Goal: Transaction & Acquisition: Obtain resource

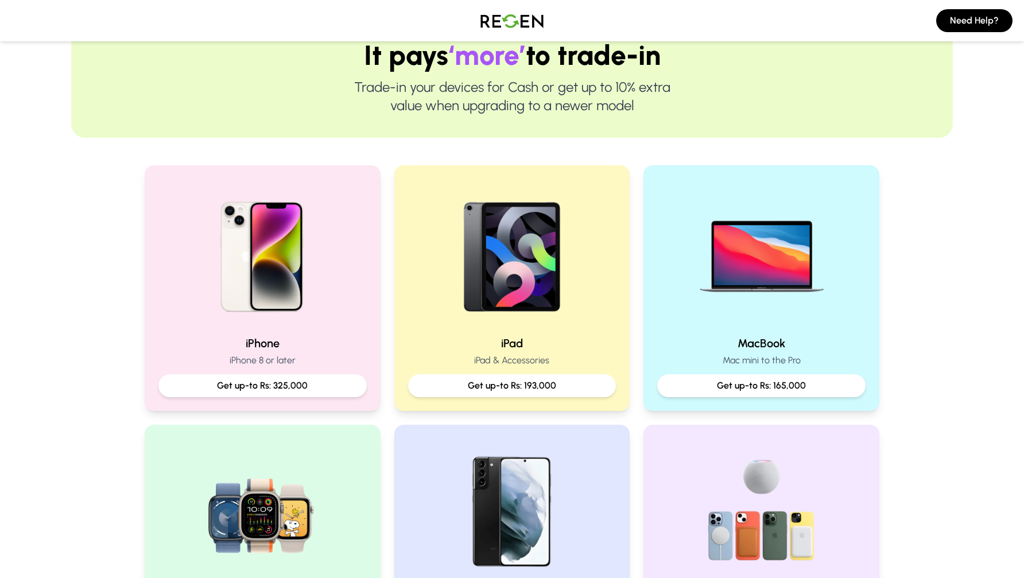
scroll to position [162, 0]
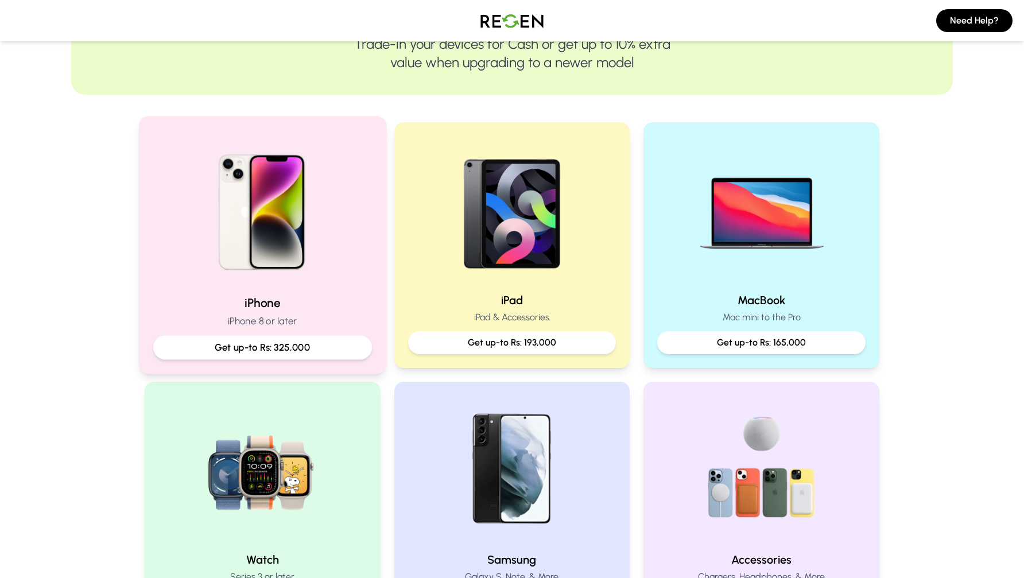
click at [260, 340] on p "Get up-to Rs: 325,000" at bounding box center [262, 347] width 199 height 14
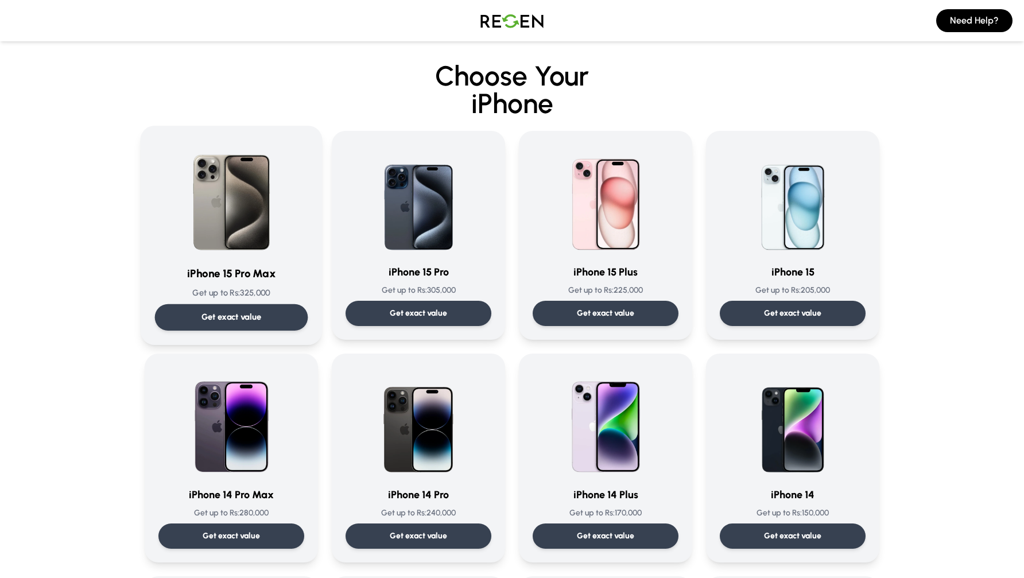
click at [234, 316] on p "Get exact value" at bounding box center [231, 317] width 60 height 12
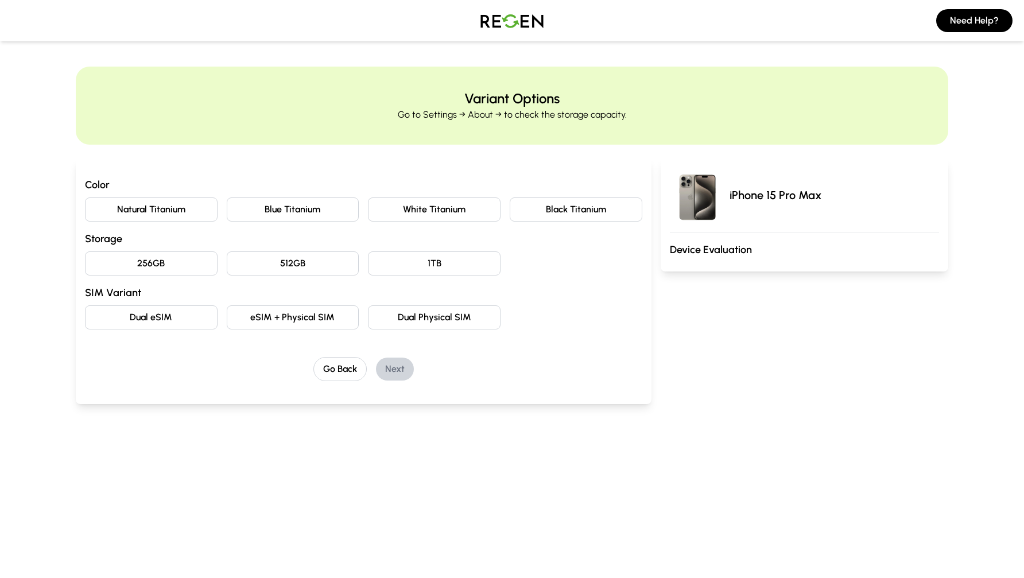
click at [166, 203] on button "Natural Titanium" at bounding box center [151, 209] width 133 height 24
click at [145, 255] on button "256GB" at bounding box center [151, 263] width 133 height 24
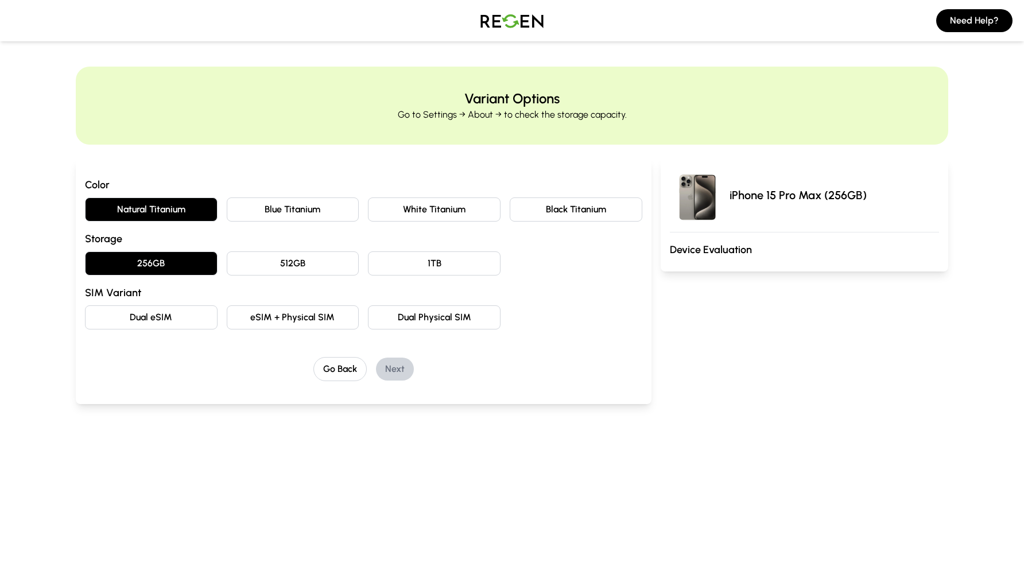
click at [144, 321] on button "Dual eSIM" at bounding box center [151, 317] width 133 height 24
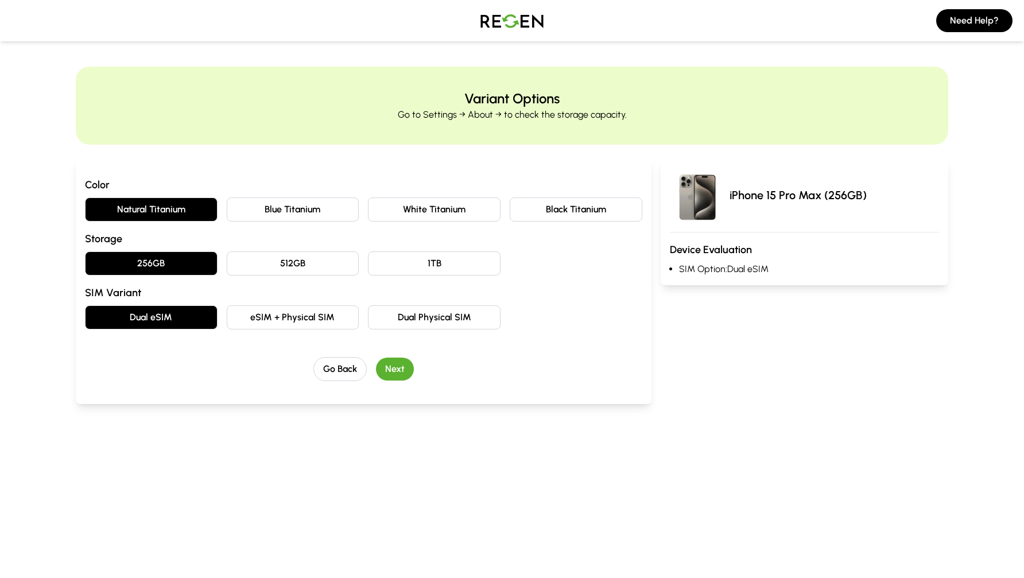
click at [392, 364] on button "Next" at bounding box center [395, 368] width 38 height 23
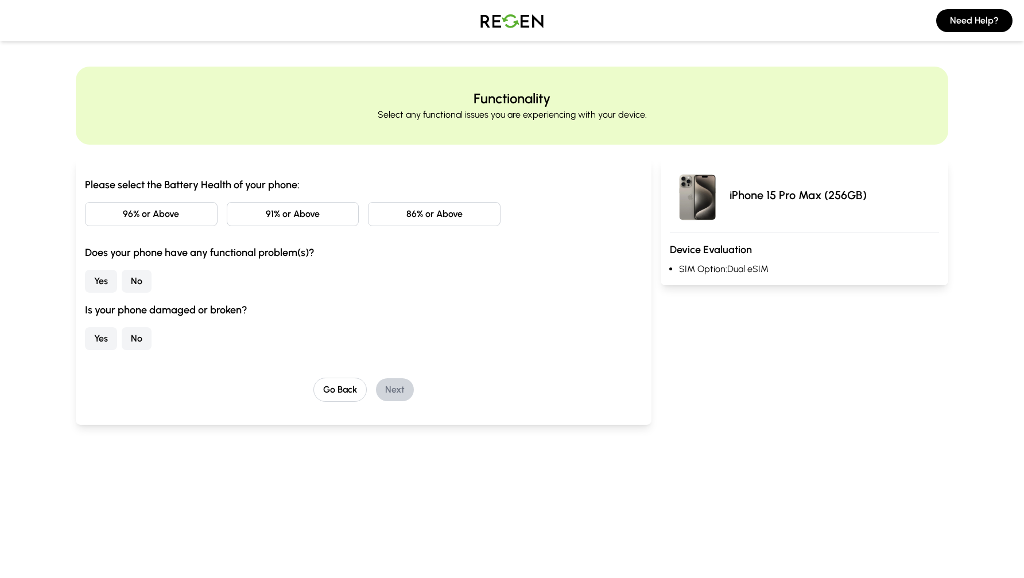
click at [434, 213] on button "86% or Above" at bounding box center [434, 214] width 133 height 24
click at [137, 283] on button "No" at bounding box center [137, 281] width 30 height 23
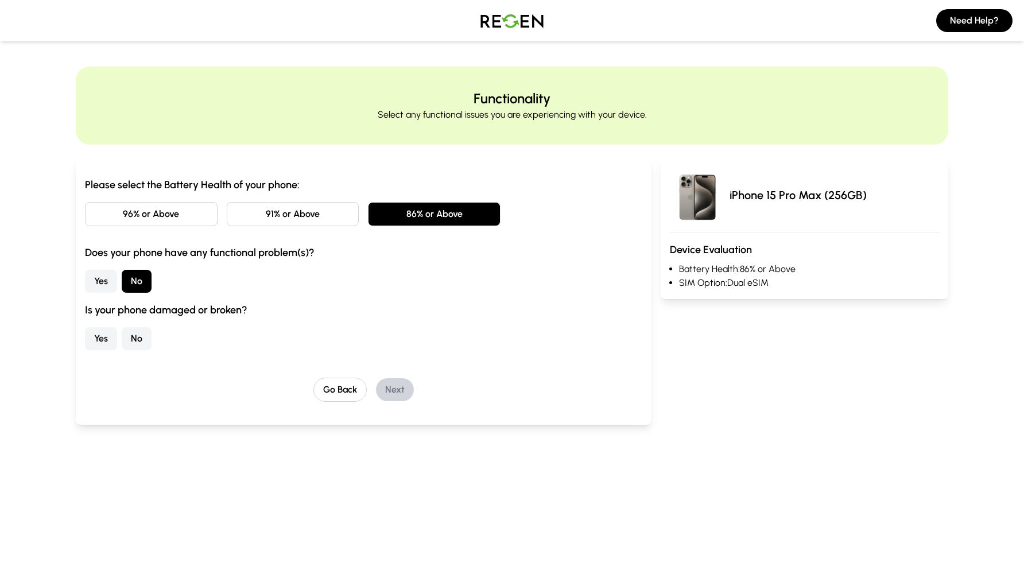
click at [135, 337] on button "No" at bounding box center [137, 338] width 30 height 23
click at [398, 387] on button "Next" at bounding box center [395, 389] width 38 height 23
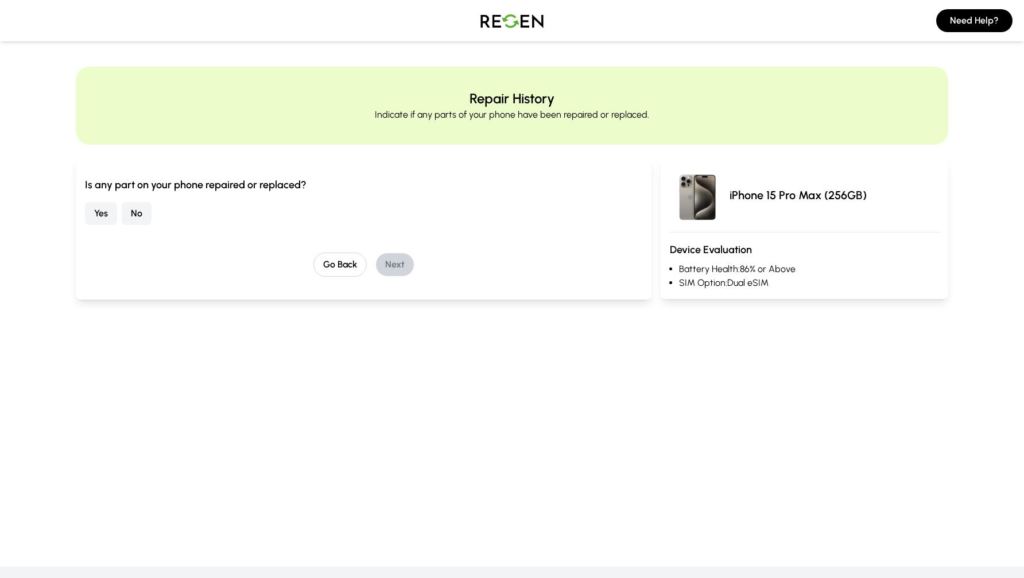
click at [138, 213] on button "No" at bounding box center [137, 213] width 30 height 23
click at [409, 269] on button "Next" at bounding box center [395, 264] width 38 height 23
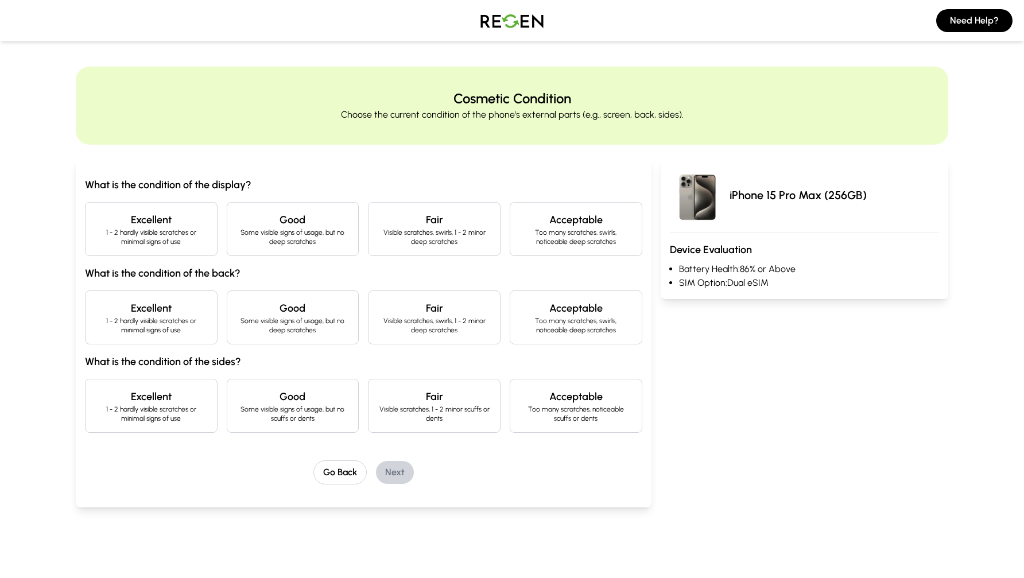
click at [144, 221] on h4 "Excellent" at bounding box center [151, 220] width 113 height 16
click at [138, 321] on p "1 - 2 hardly visible scratches or minimal signs of use" at bounding box center [151, 325] width 113 height 18
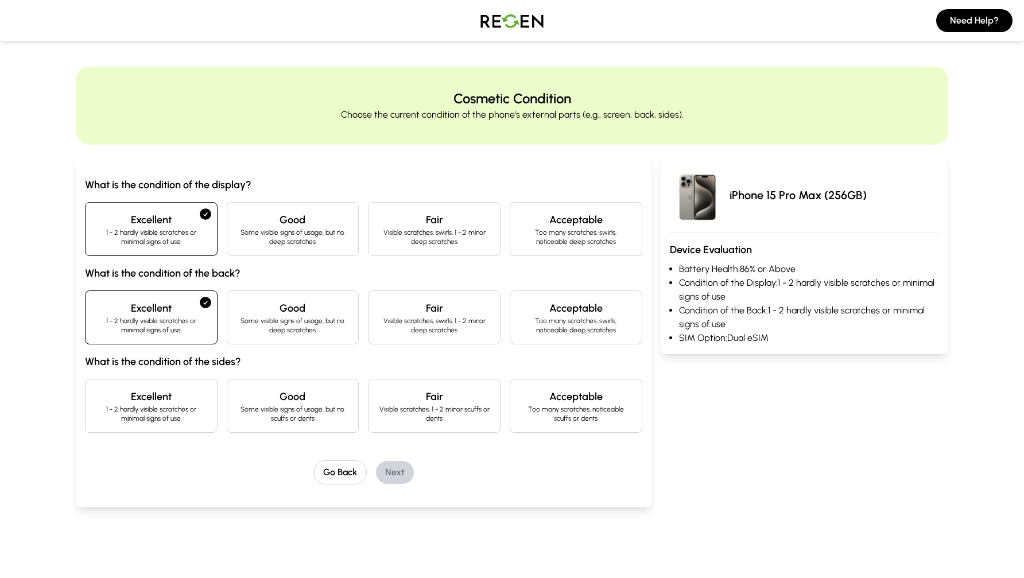
click at [125, 413] on p "1 - 2 hardly visible scratches or minimal signs of use" at bounding box center [151, 414] width 113 height 18
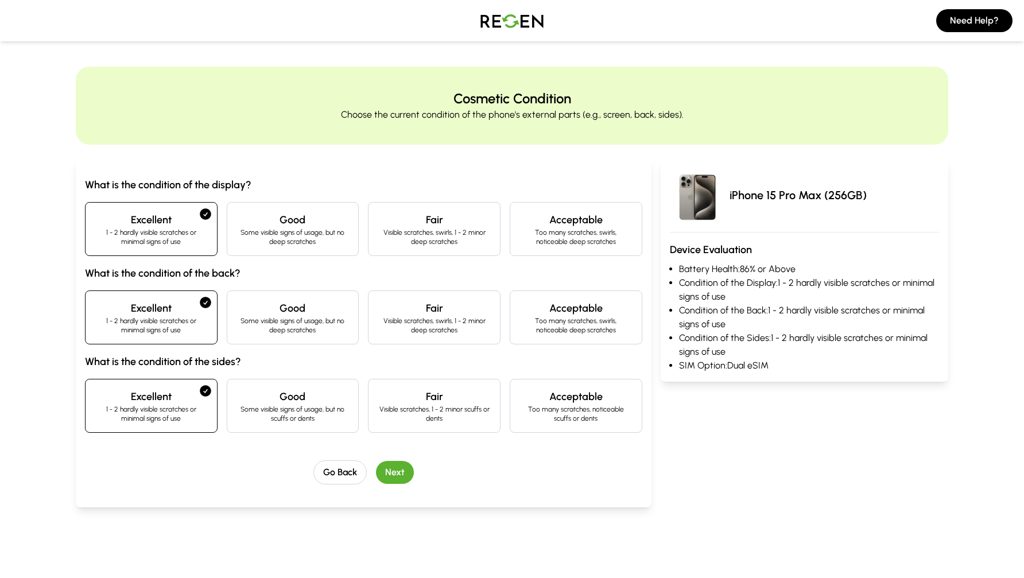
click at [395, 470] on button "Next" at bounding box center [395, 472] width 38 height 23
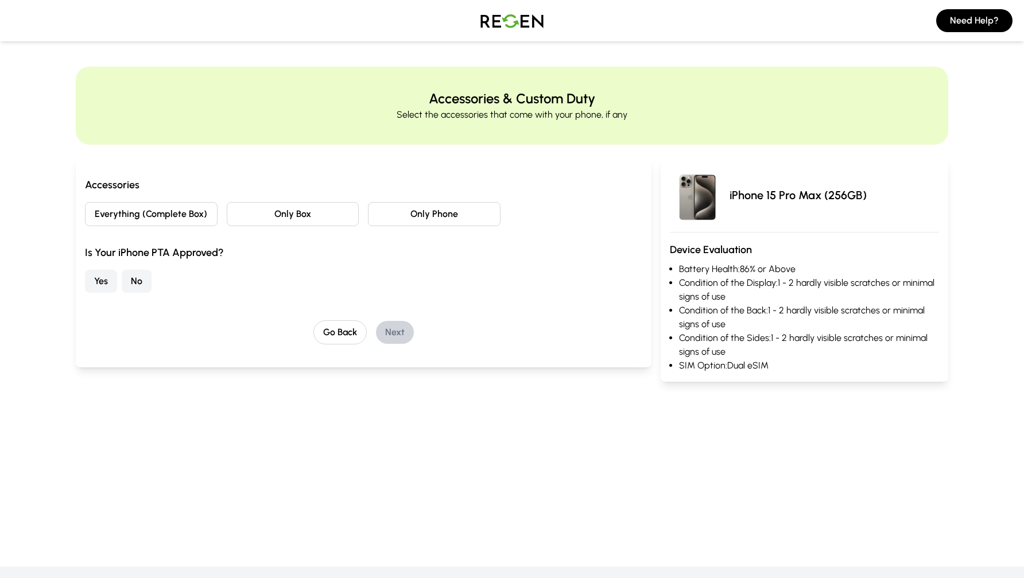
click at [153, 207] on button "Everything (Complete Box)" at bounding box center [151, 214] width 133 height 24
click at [138, 280] on button "No" at bounding box center [137, 281] width 30 height 23
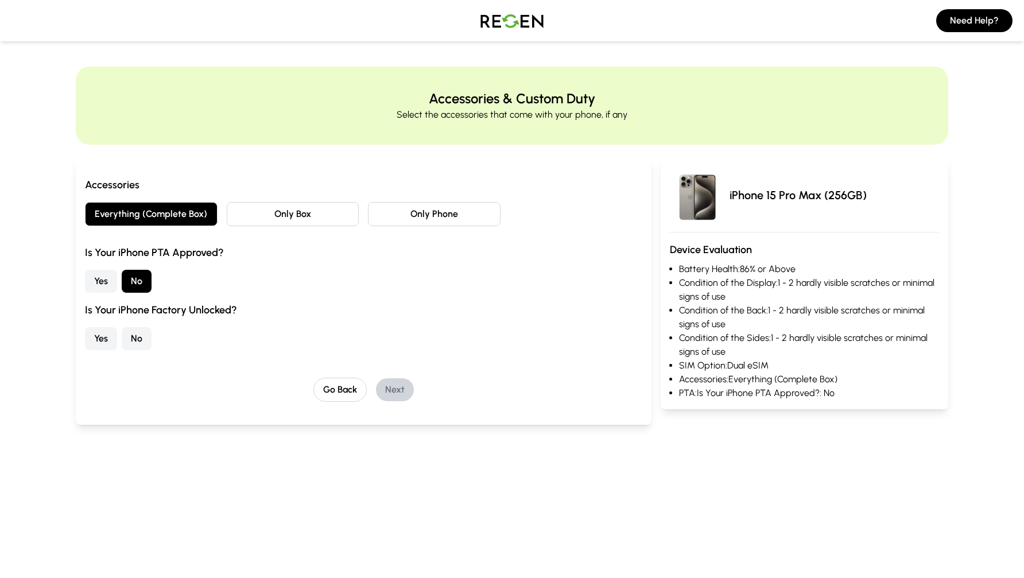
click at [93, 340] on button "Yes" at bounding box center [101, 338] width 32 height 23
click at [400, 389] on button "Next" at bounding box center [395, 389] width 38 height 23
